Goal: Information Seeking & Learning: Learn about a topic

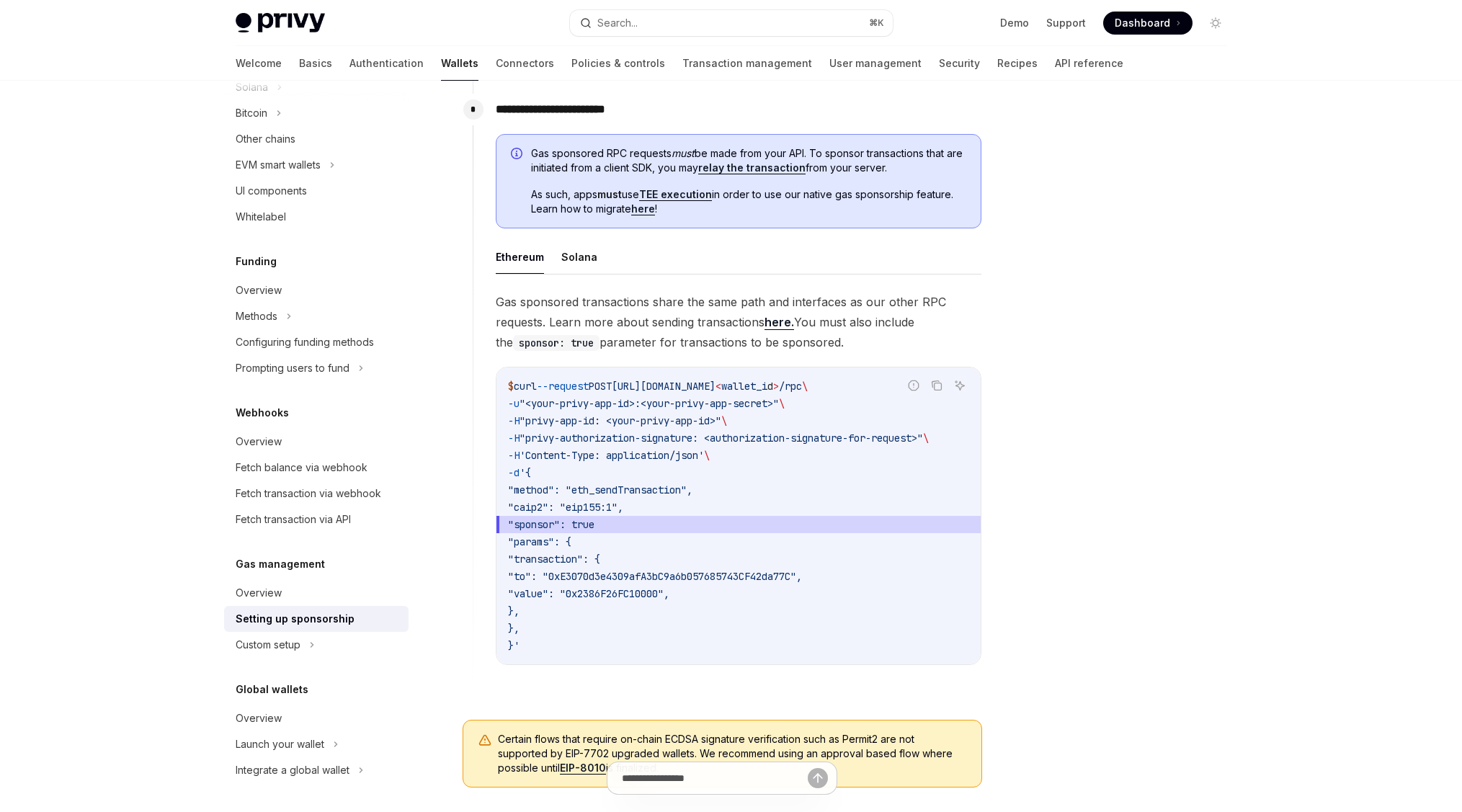
scroll to position [677, 0]
click at [830, 53] on link "User management" at bounding box center [875, 63] width 92 height 34
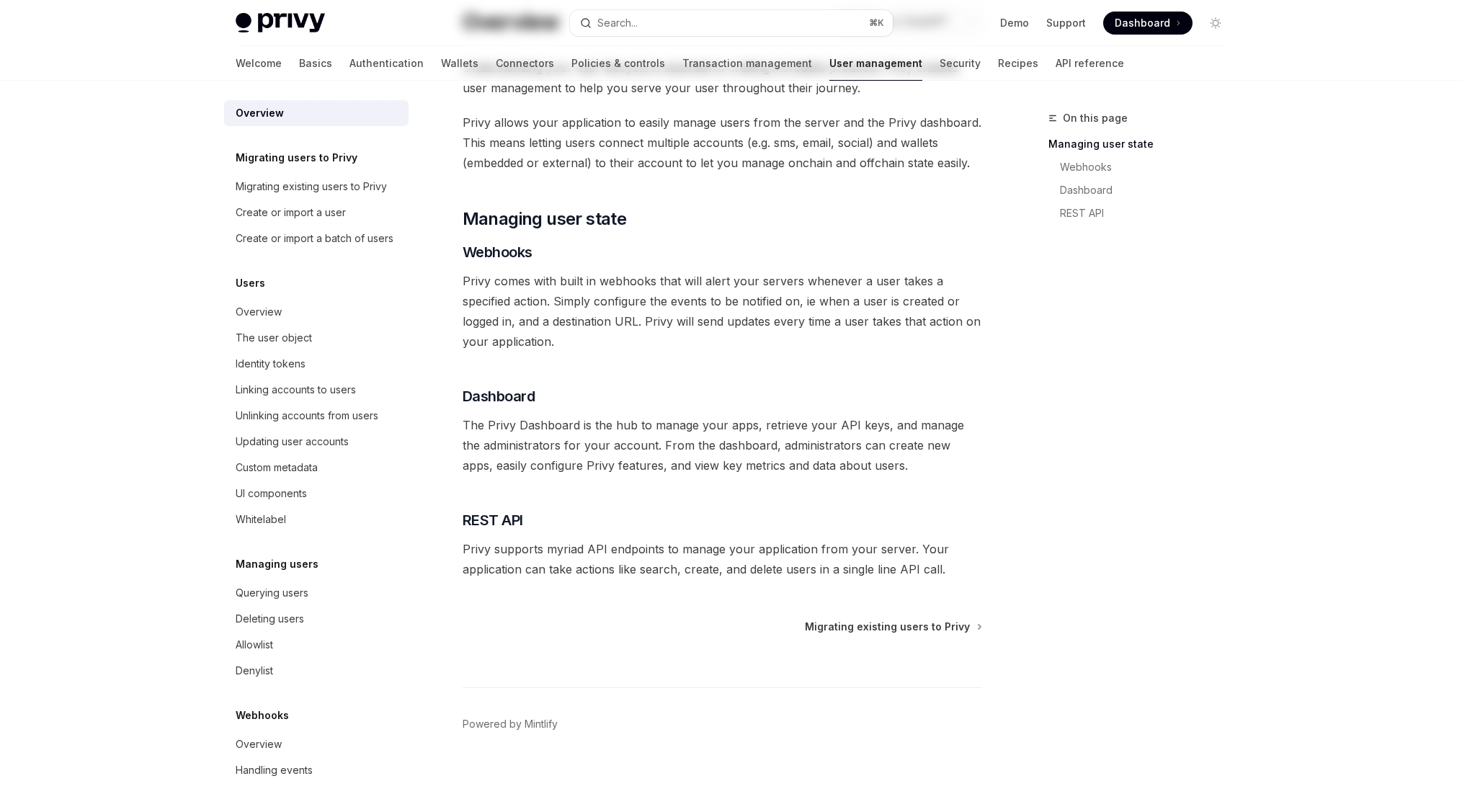
scroll to position [21, 0]
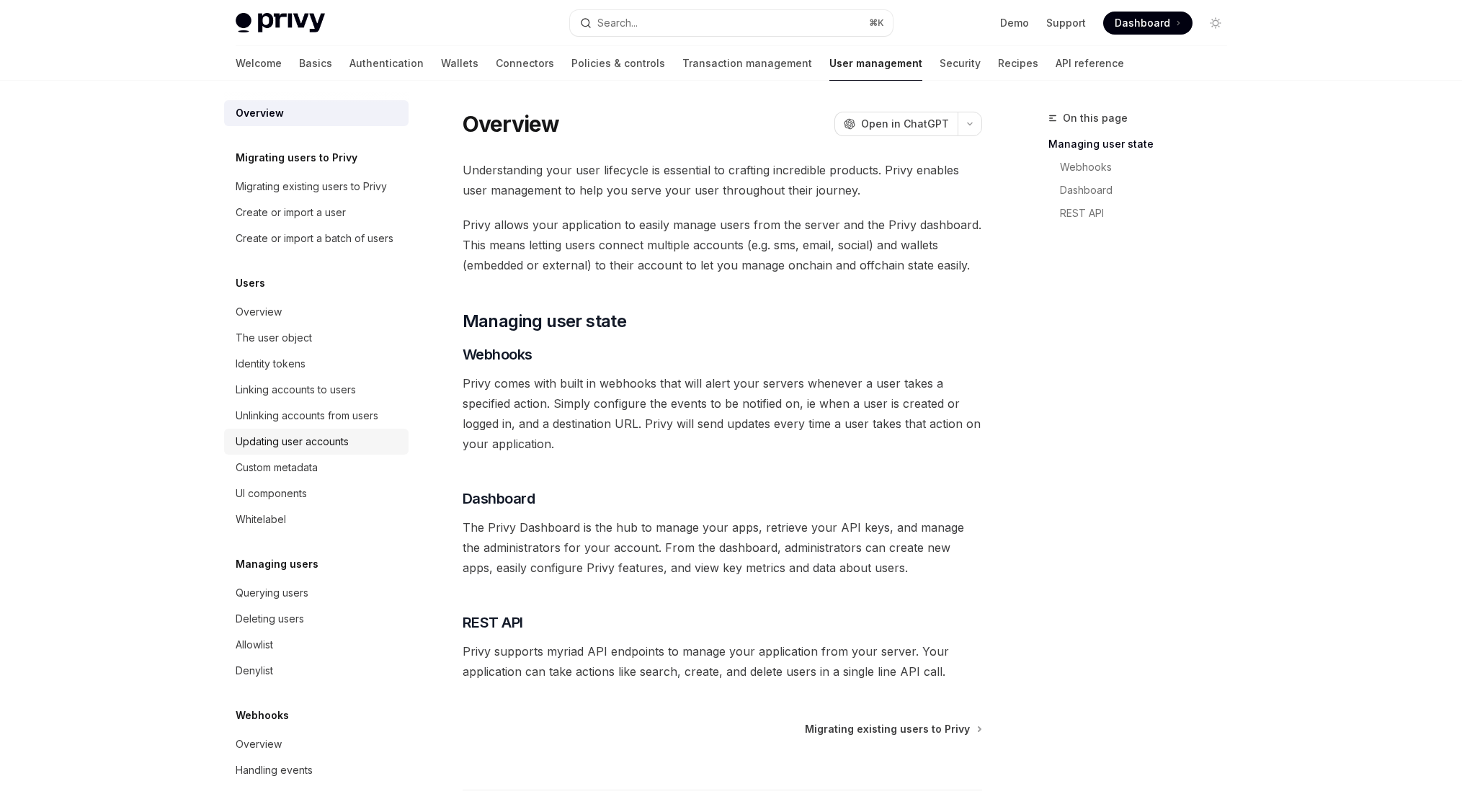
click at [272, 444] on div "Updating user accounts" at bounding box center [292, 441] width 113 height 18
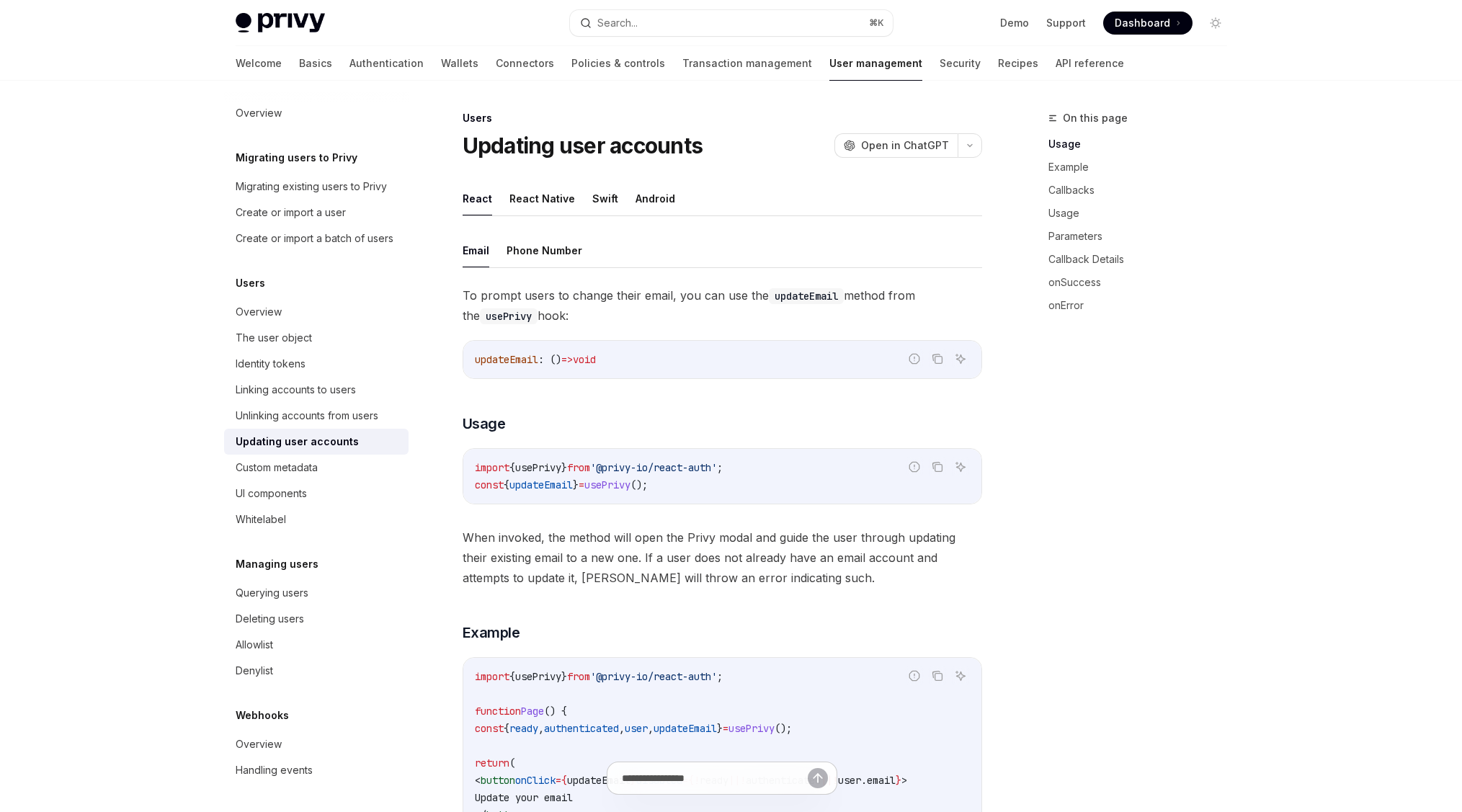
click at [754, 288] on span "To prompt users to change their email, you can use the updateEmail method from …" at bounding box center [722, 305] width 519 height 40
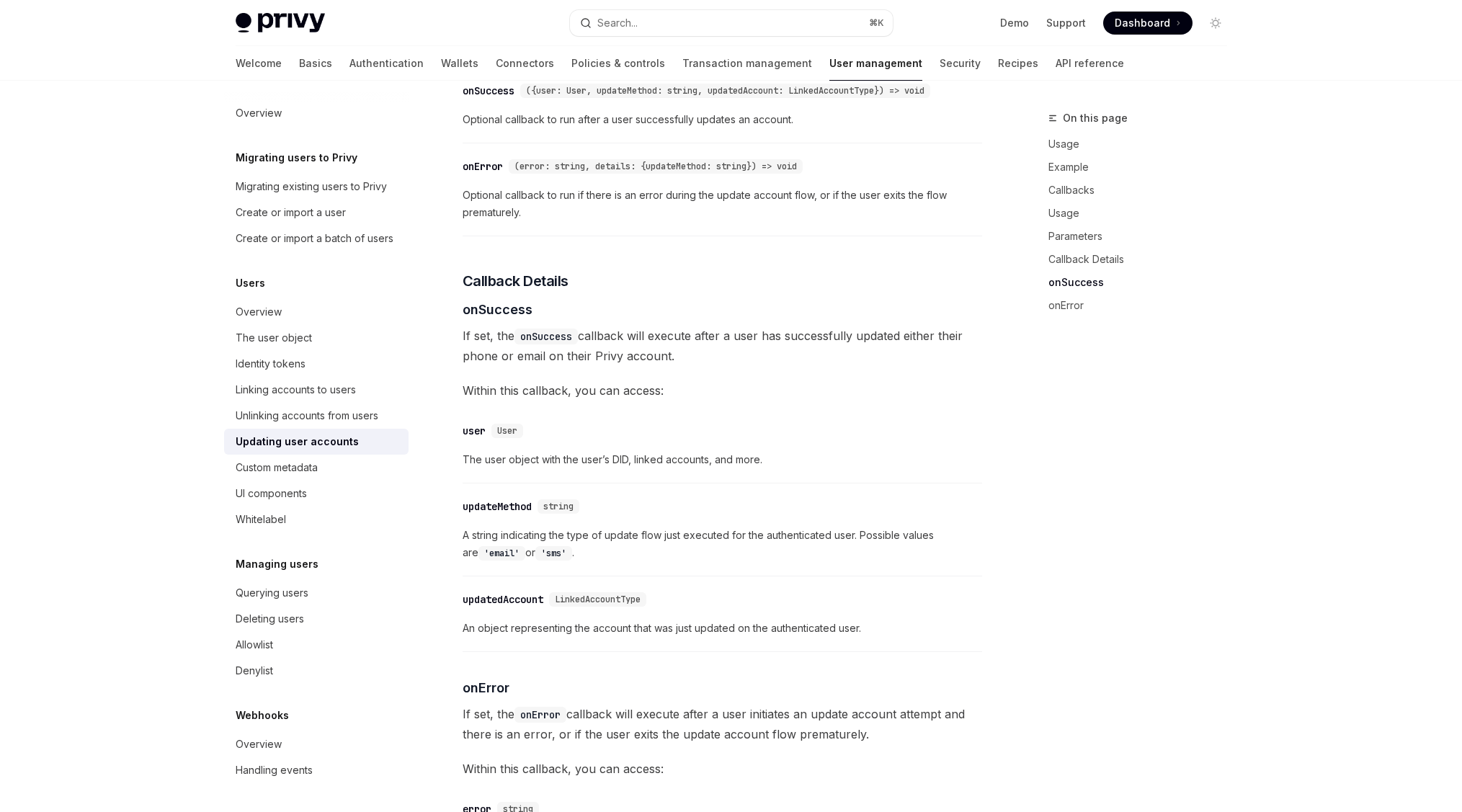
scroll to position [1898, 0]
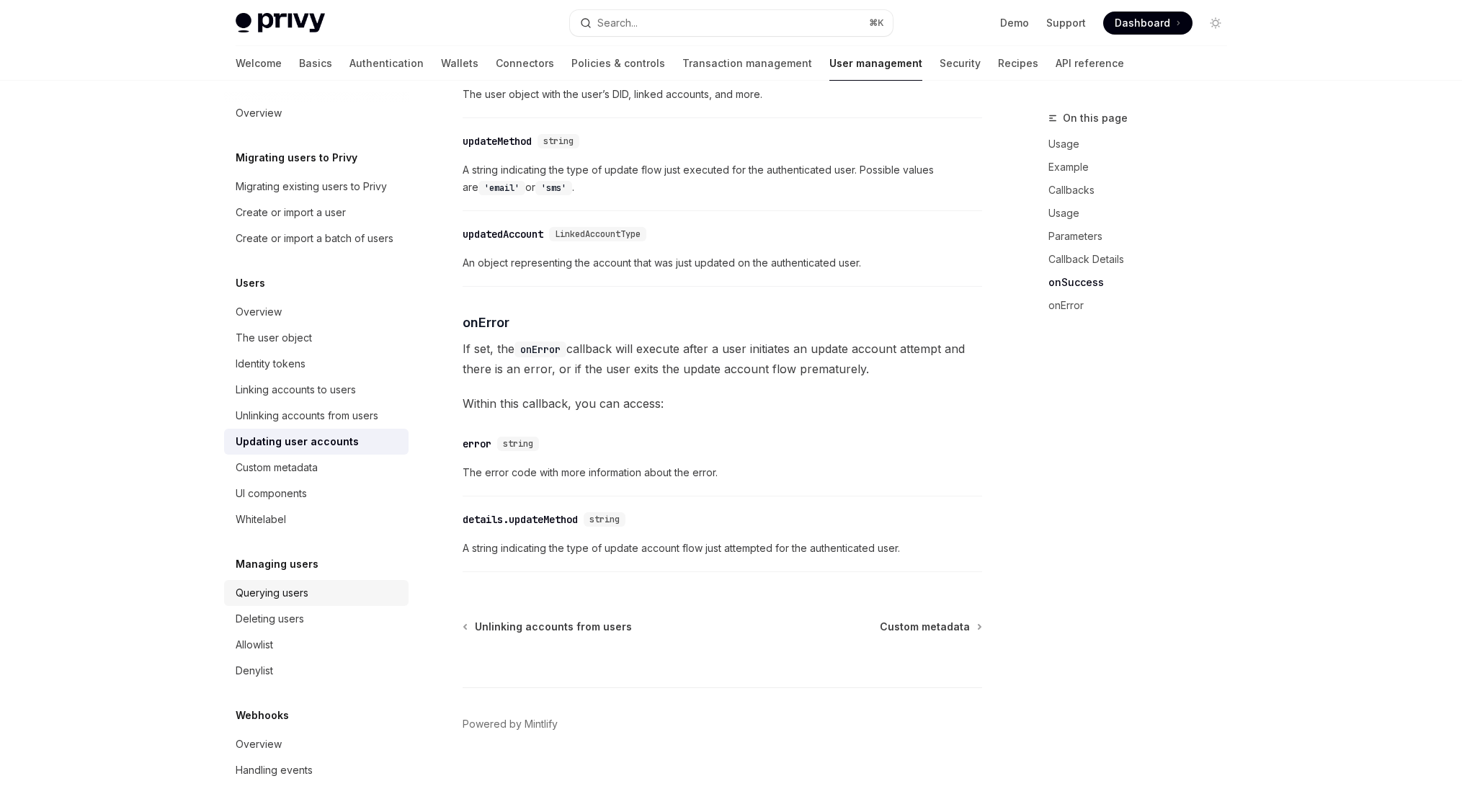
click at [312, 597] on div "Querying users" at bounding box center [318, 593] width 164 height 18
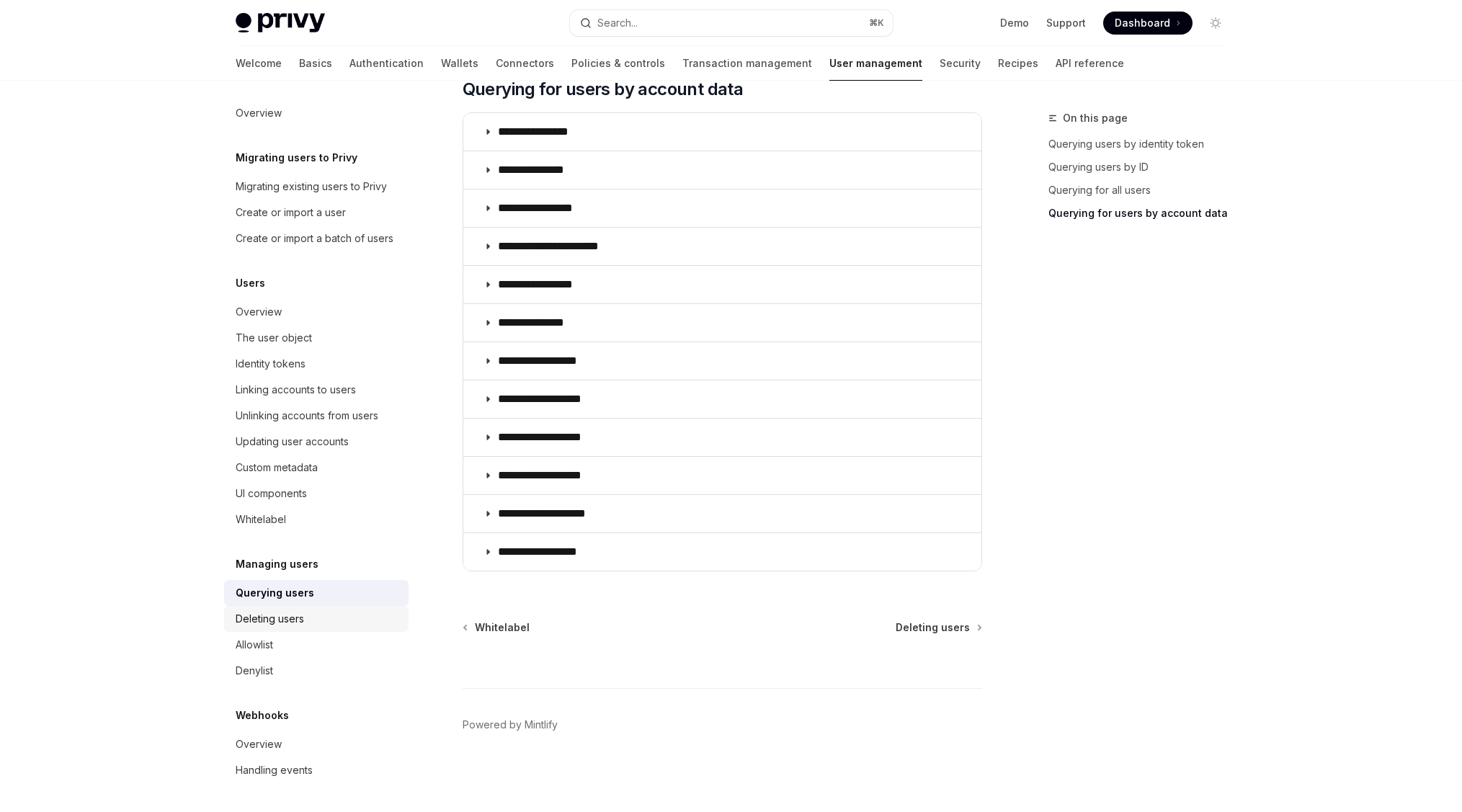
scroll to position [15, 0]
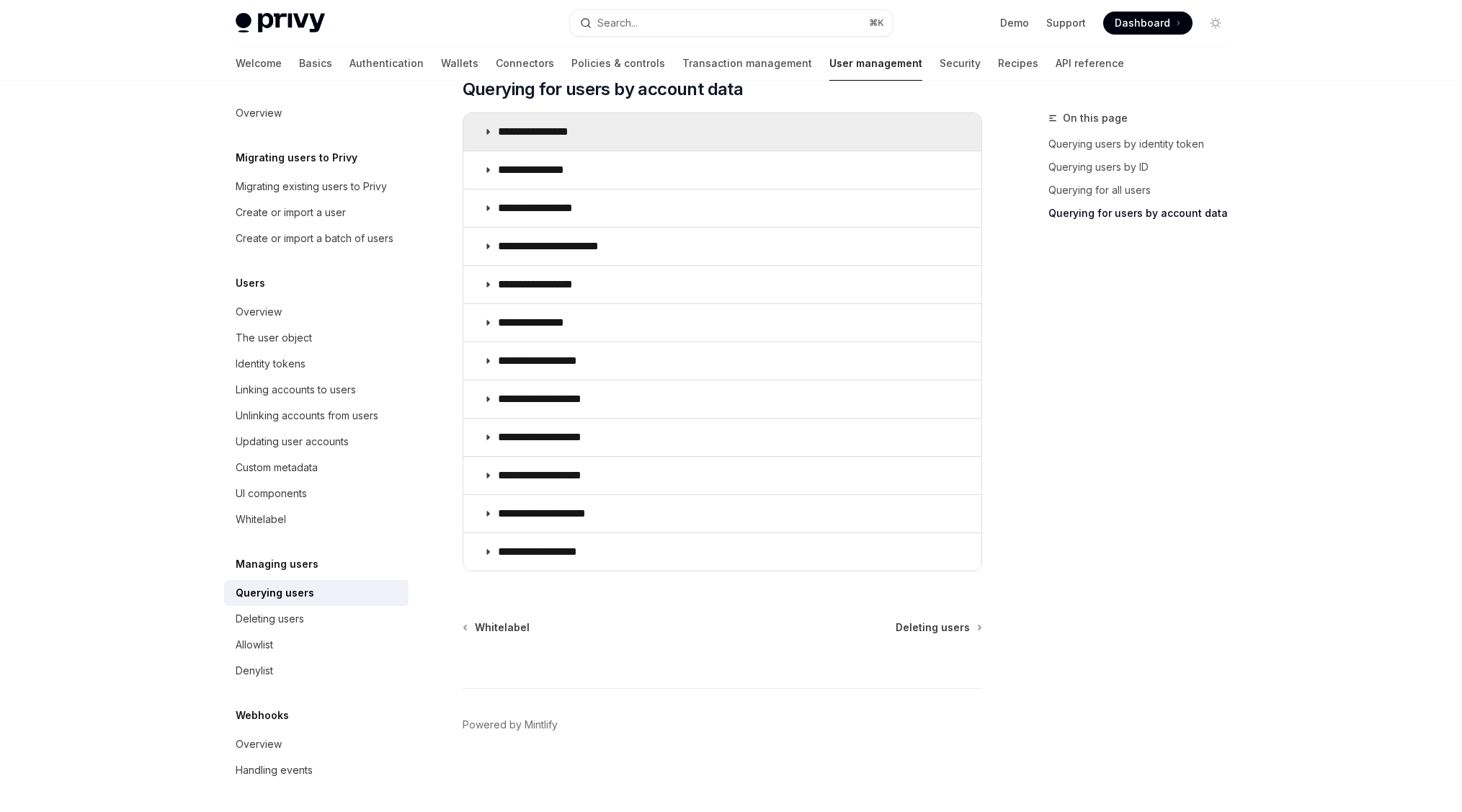
click at [575, 131] on p "**********" at bounding box center [544, 132] width 94 height 14
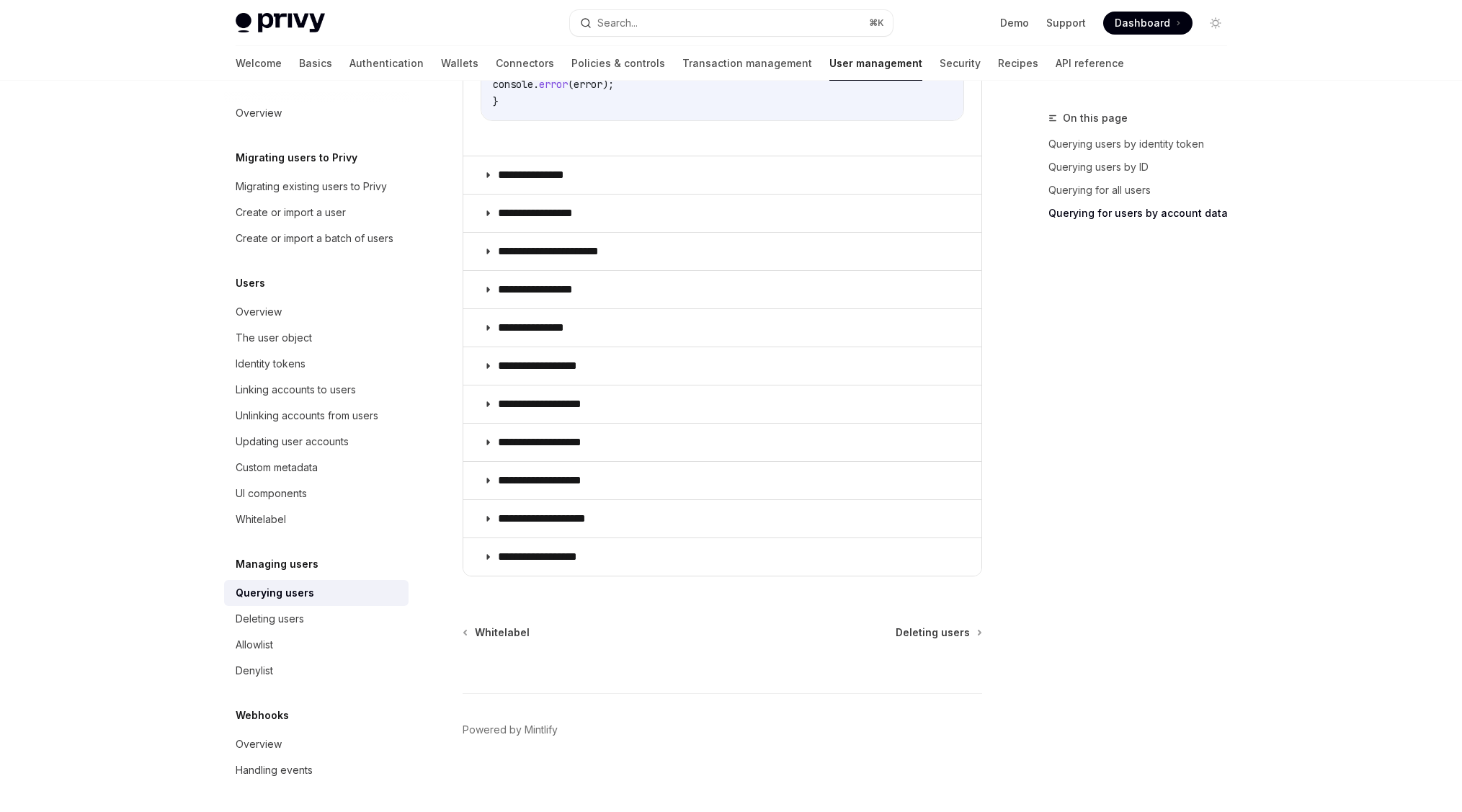
scroll to position [1177, 0]
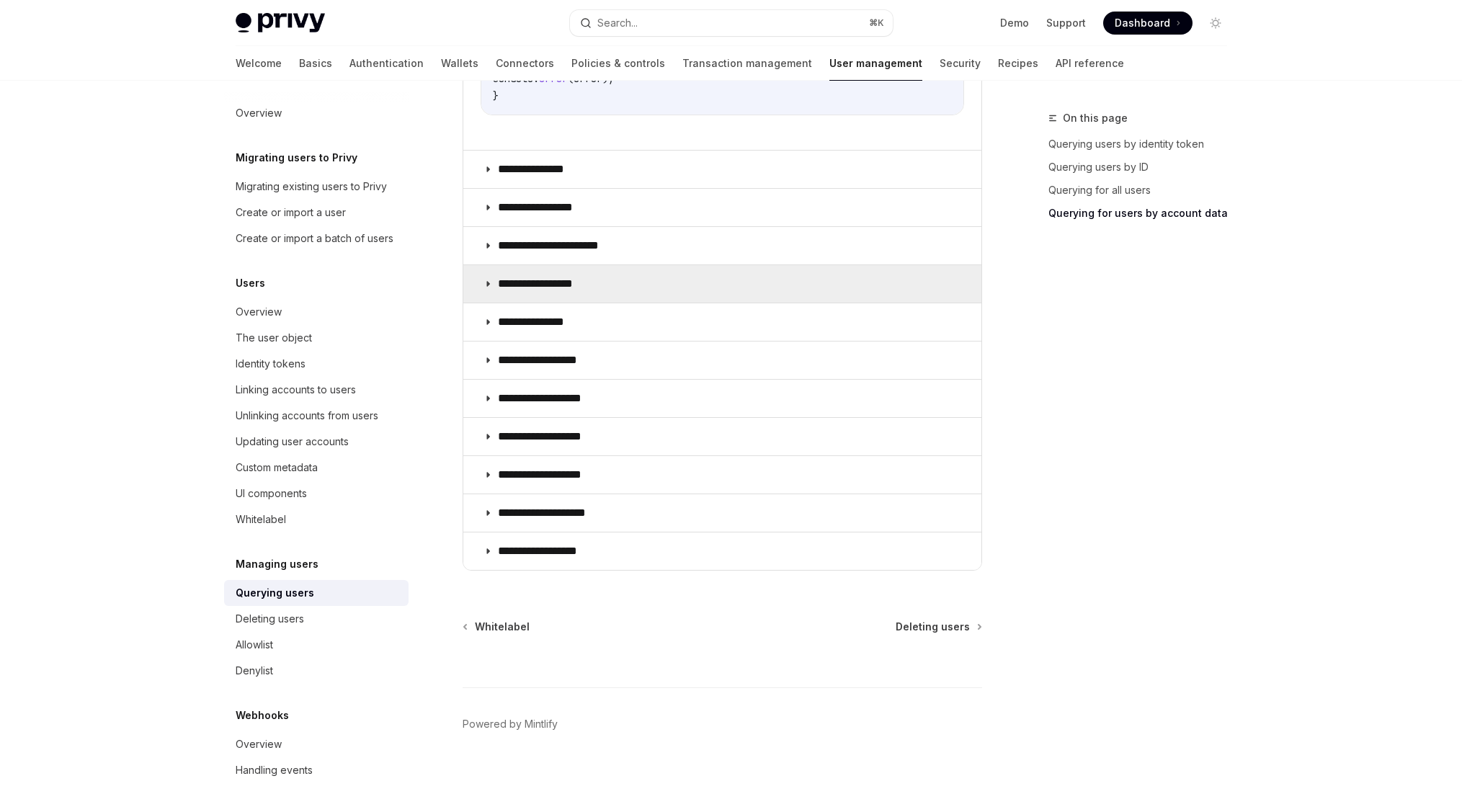
click at [623, 291] on summary "**********" at bounding box center [722, 283] width 518 height 37
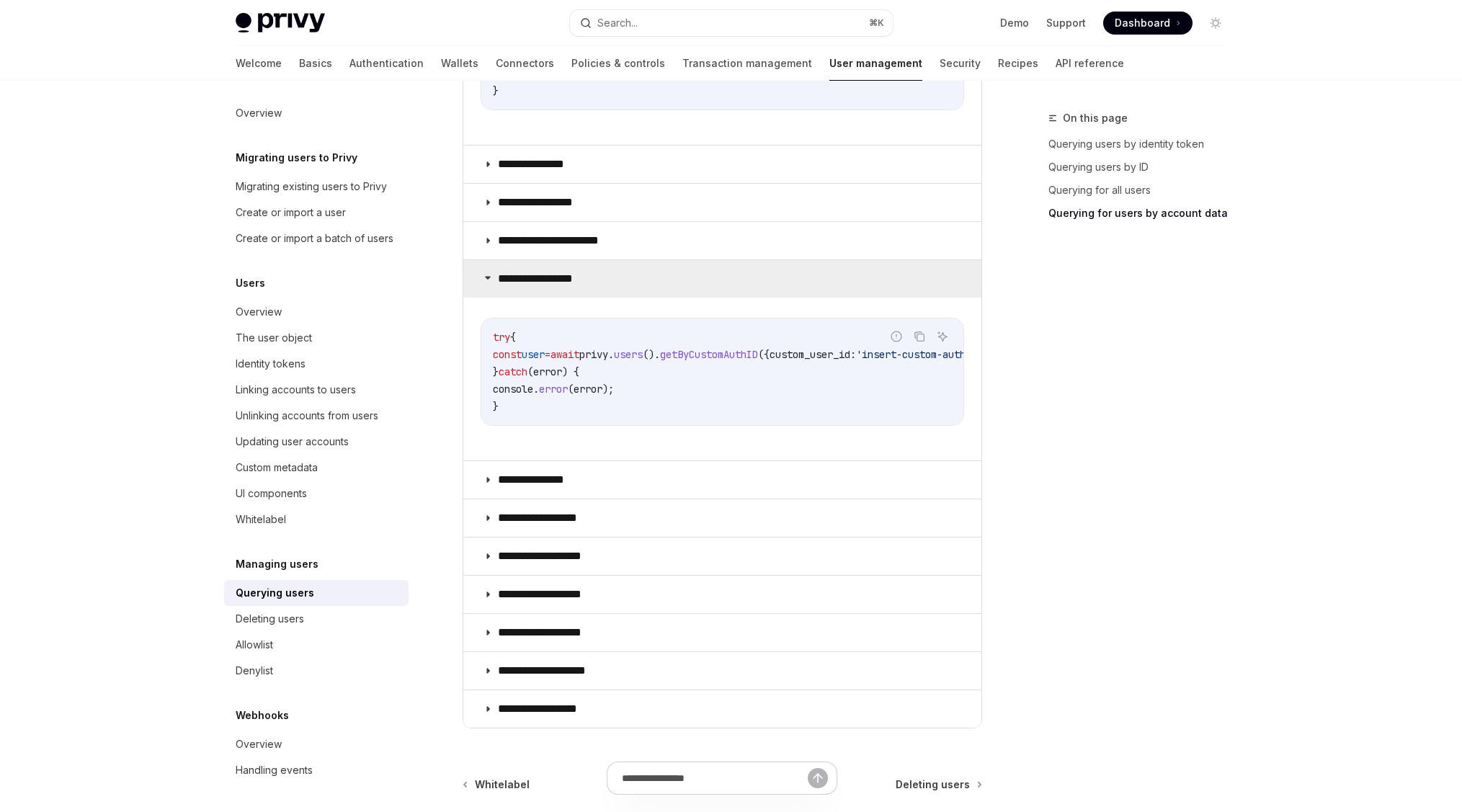
click at [628, 282] on summary "**********" at bounding box center [722, 279] width 518 height 37
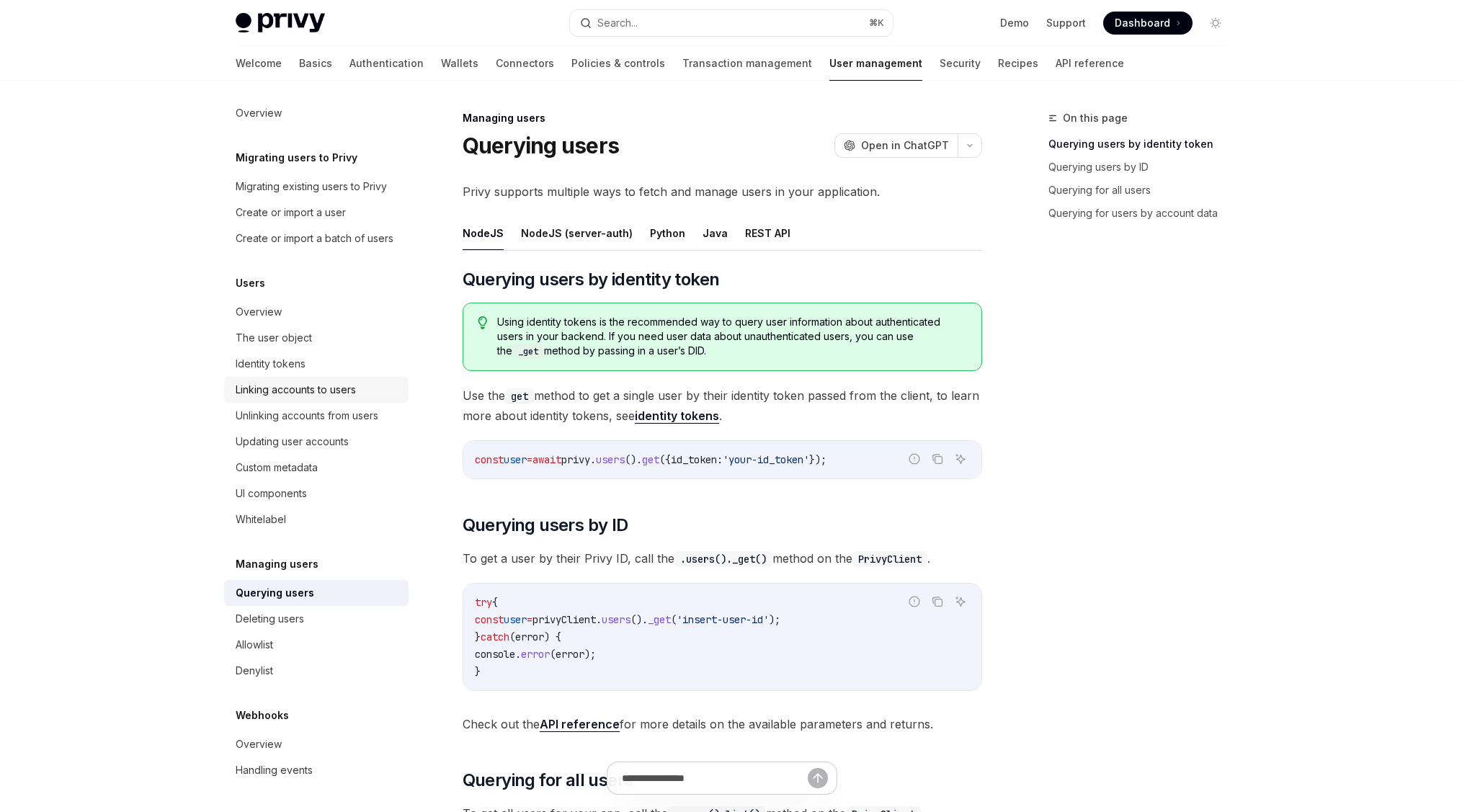
scroll to position [21, 0]
click at [276, 731] on div "Webhooks Overview Handling events" at bounding box center [316, 745] width 184 height 76
click at [273, 736] on div "Overview" at bounding box center [259, 744] width 46 height 18
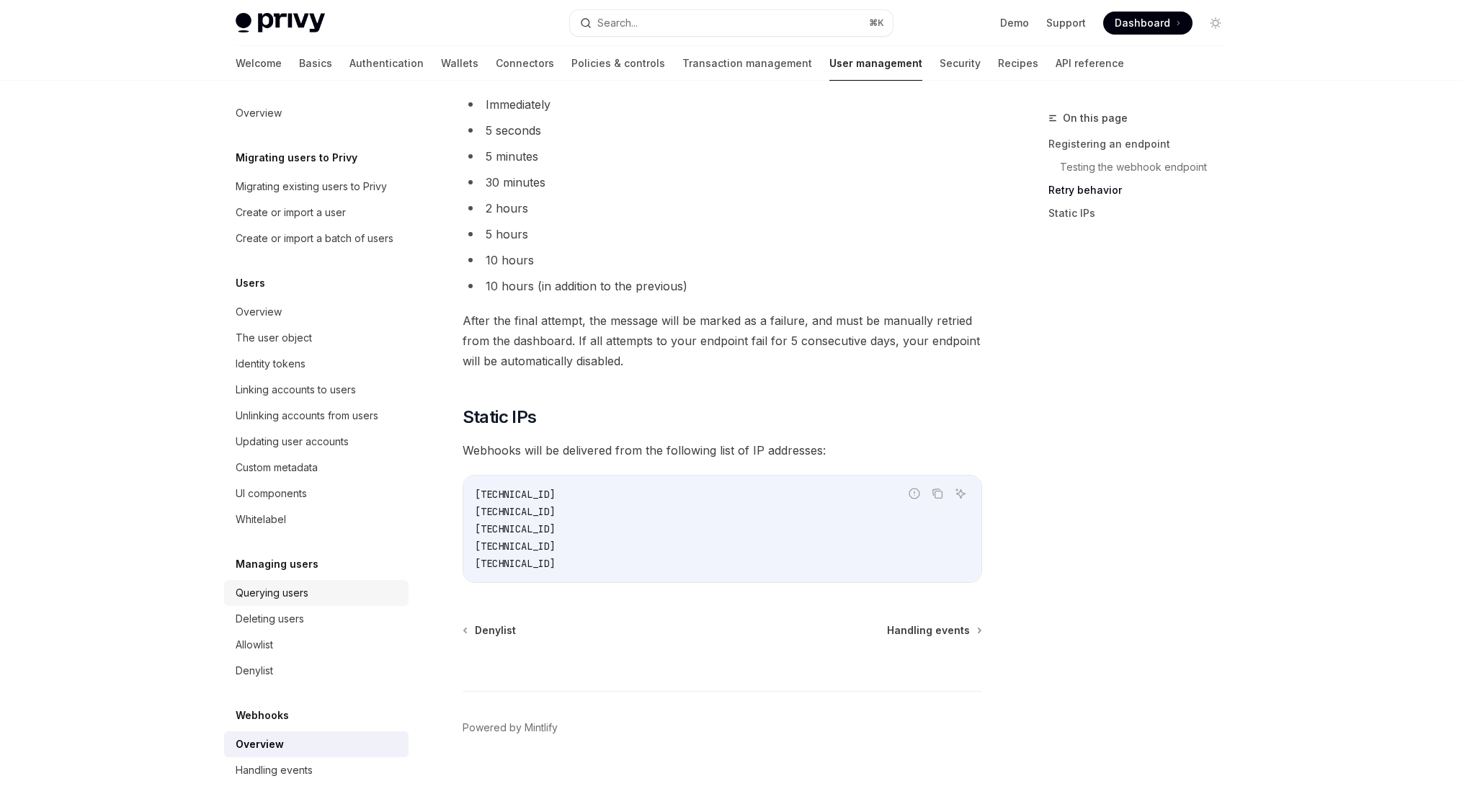
scroll to position [1690, 0]
drag, startPoint x: 588, startPoint y: 484, endPoint x: 476, endPoint y: 482, distance: 112.0
click at [476, 482] on code "[TECHNICAL_ID] [TECHNICAL_ID] [TECHNICAL_ID] [TECHNICAL_ID] [TECHNICAL_ID]" at bounding box center [722, 525] width 495 height 87
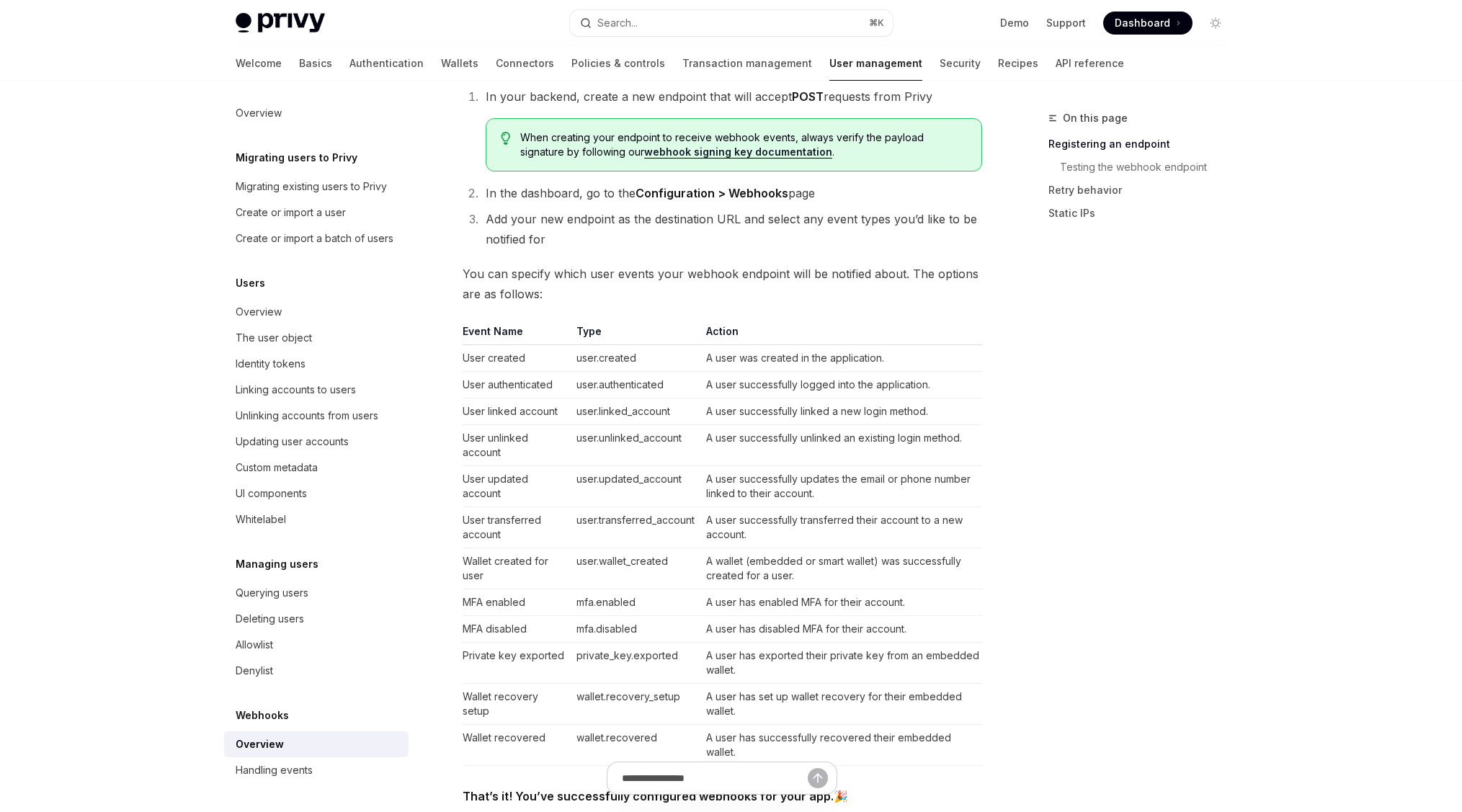
scroll to position [0, 0]
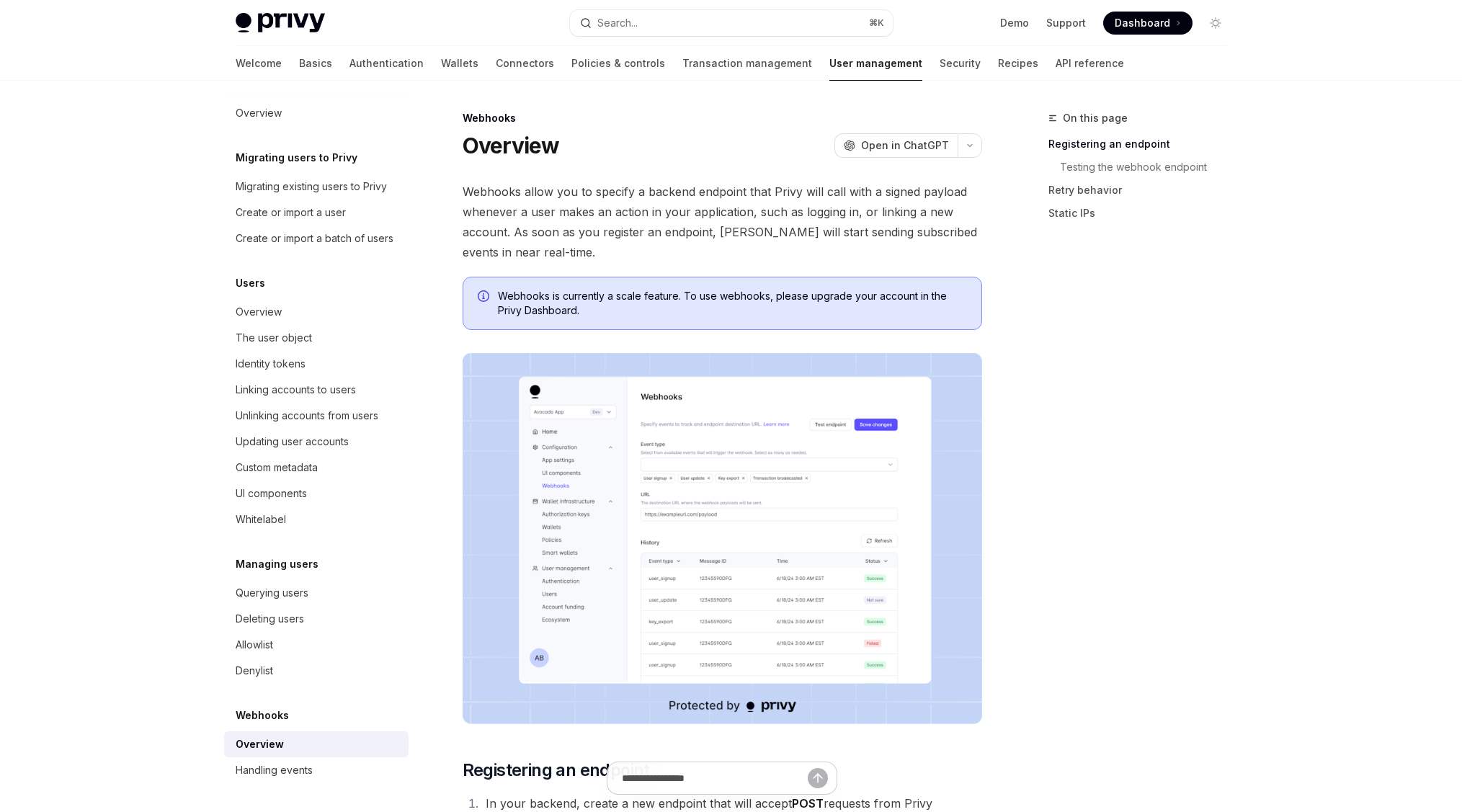
type textarea "*"
